Goal: Navigation & Orientation: Go to known website

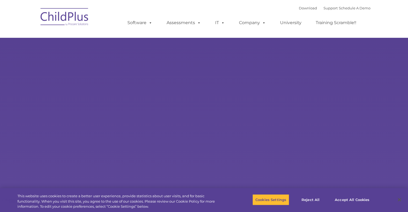
select select "MEDIUM"
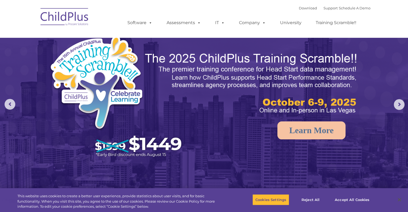
click at [60, 19] on img at bounding box center [65, 17] width 54 height 27
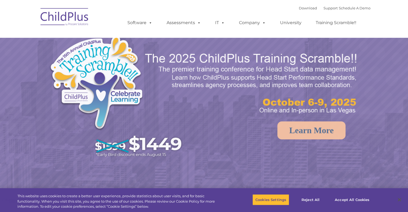
select select "MEDIUM"
